Goal: Find specific page/section: Find specific page/section

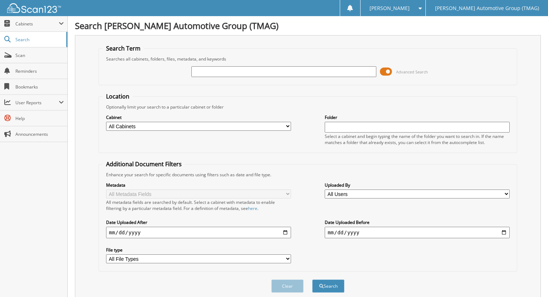
click at [206, 67] on input "text" at bounding box center [283, 71] width 185 height 11
type input "721672v"
click at [312, 280] on button "Search" at bounding box center [328, 286] width 32 height 13
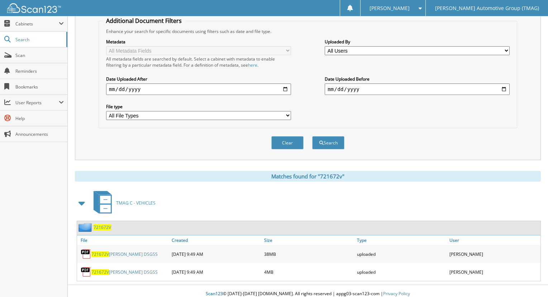
scroll to position [150, 0]
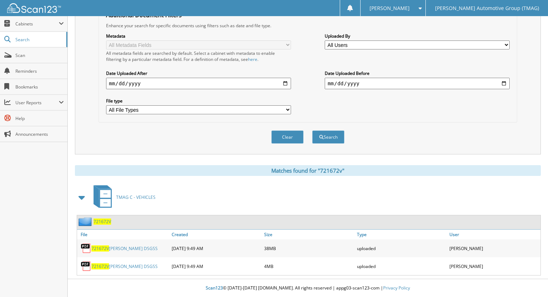
click at [106, 220] on span "721672V" at bounding box center [103, 222] width 18 height 6
